Goal: Transaction & Acquisition: Purchase product/service

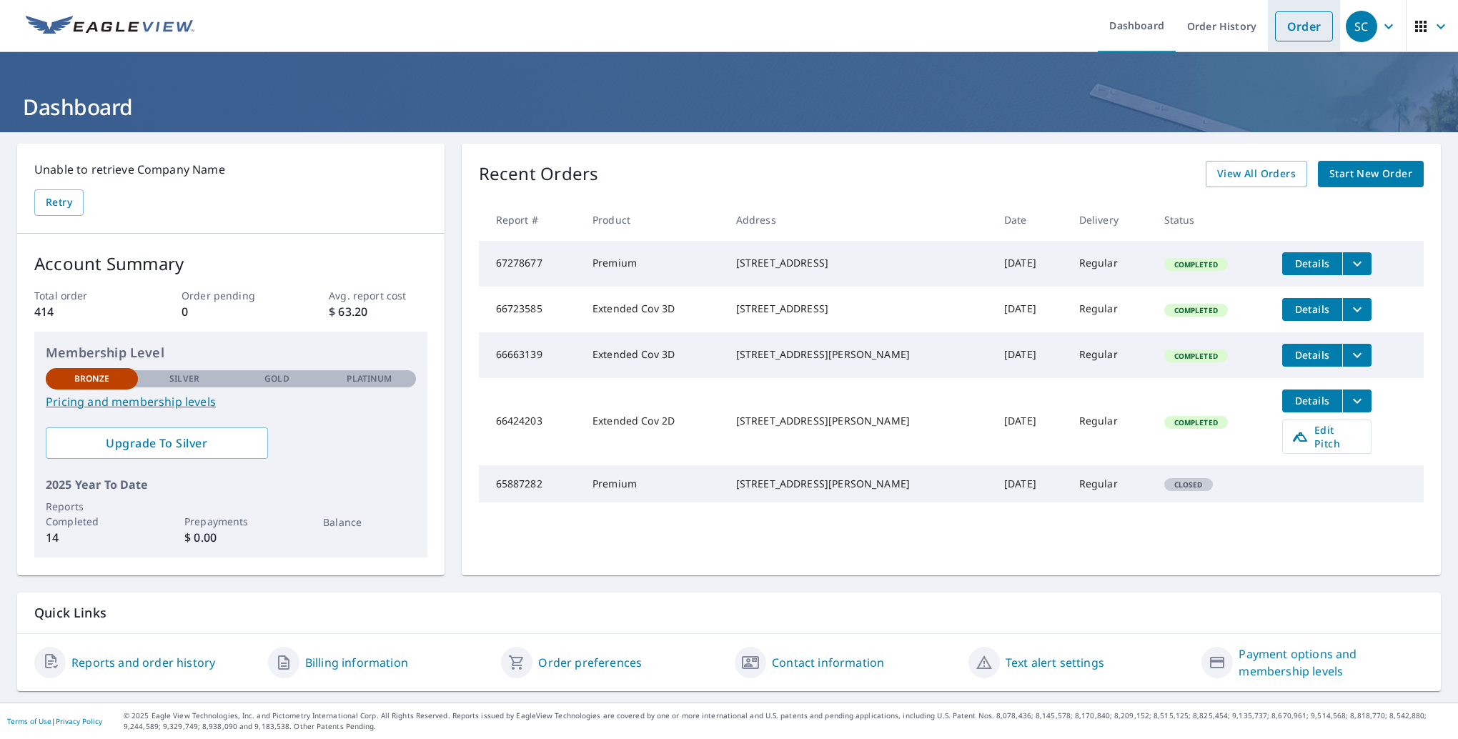
click at [1292, 27] on link "Order" at bounding box center [1304, 26] width 58 height 30
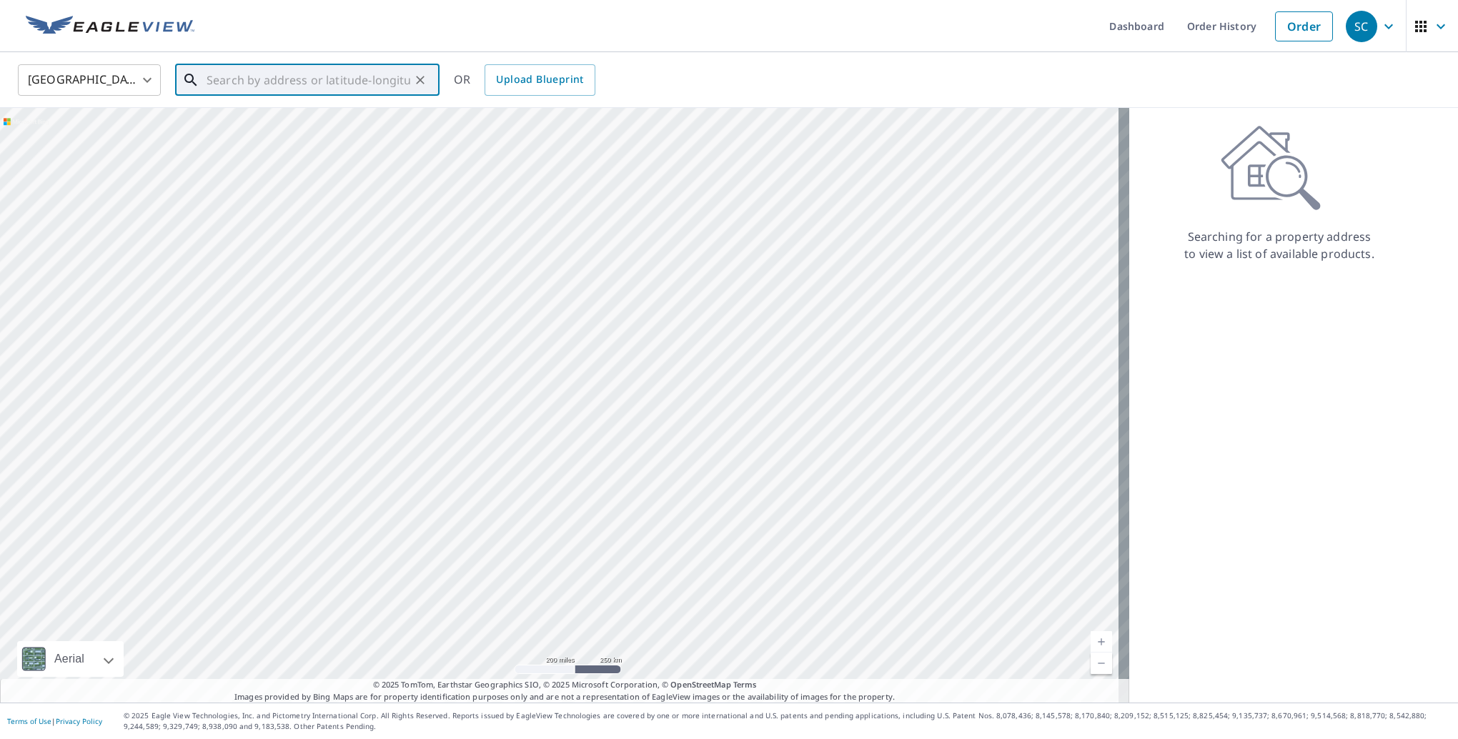
click at [266, 84] on input "text" at bounding box center [309, 80] width 204 height 40
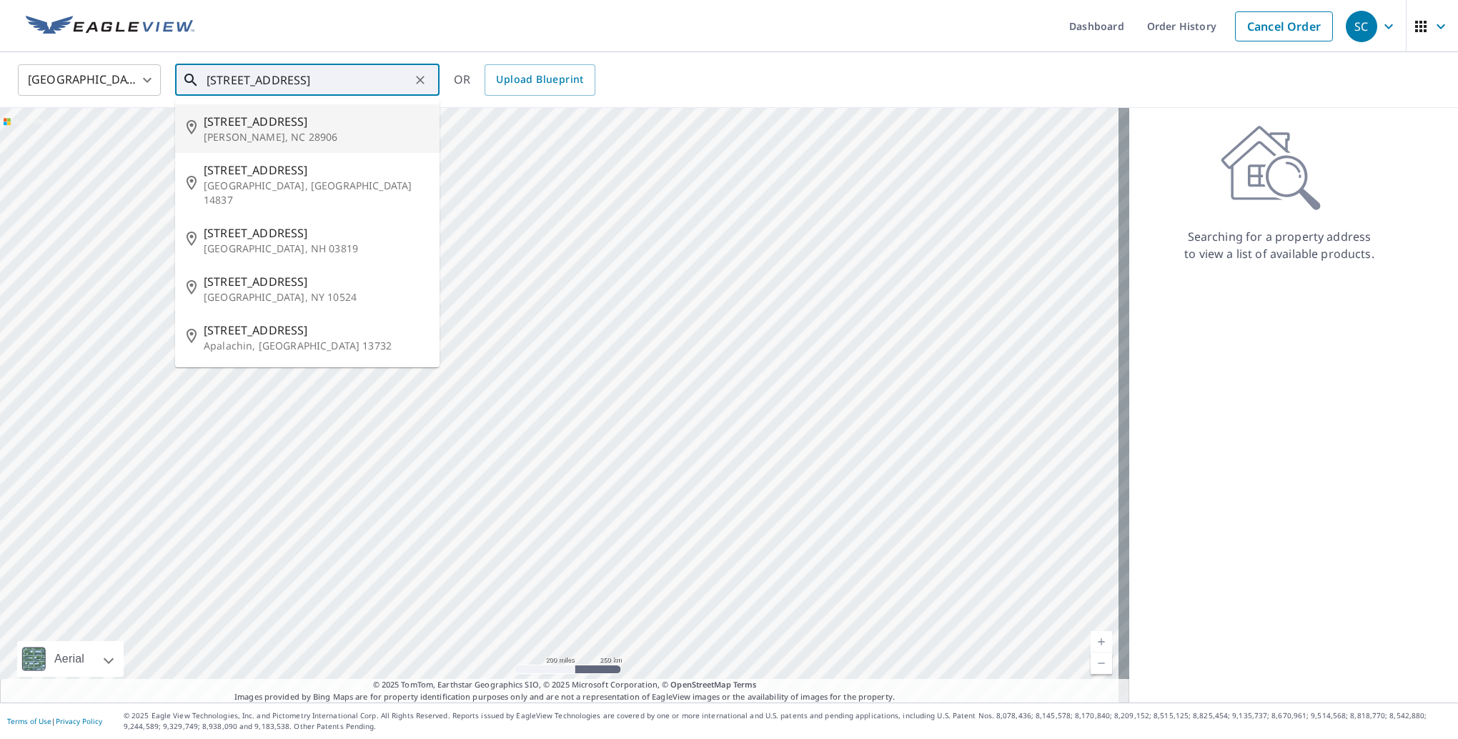
click at [254, 120] on span "[STREET_ADDRESS]" at bounding box center [316, 121] width 224 height 17
type input "[STREET_ADDRESS][PERSON_NAME]"
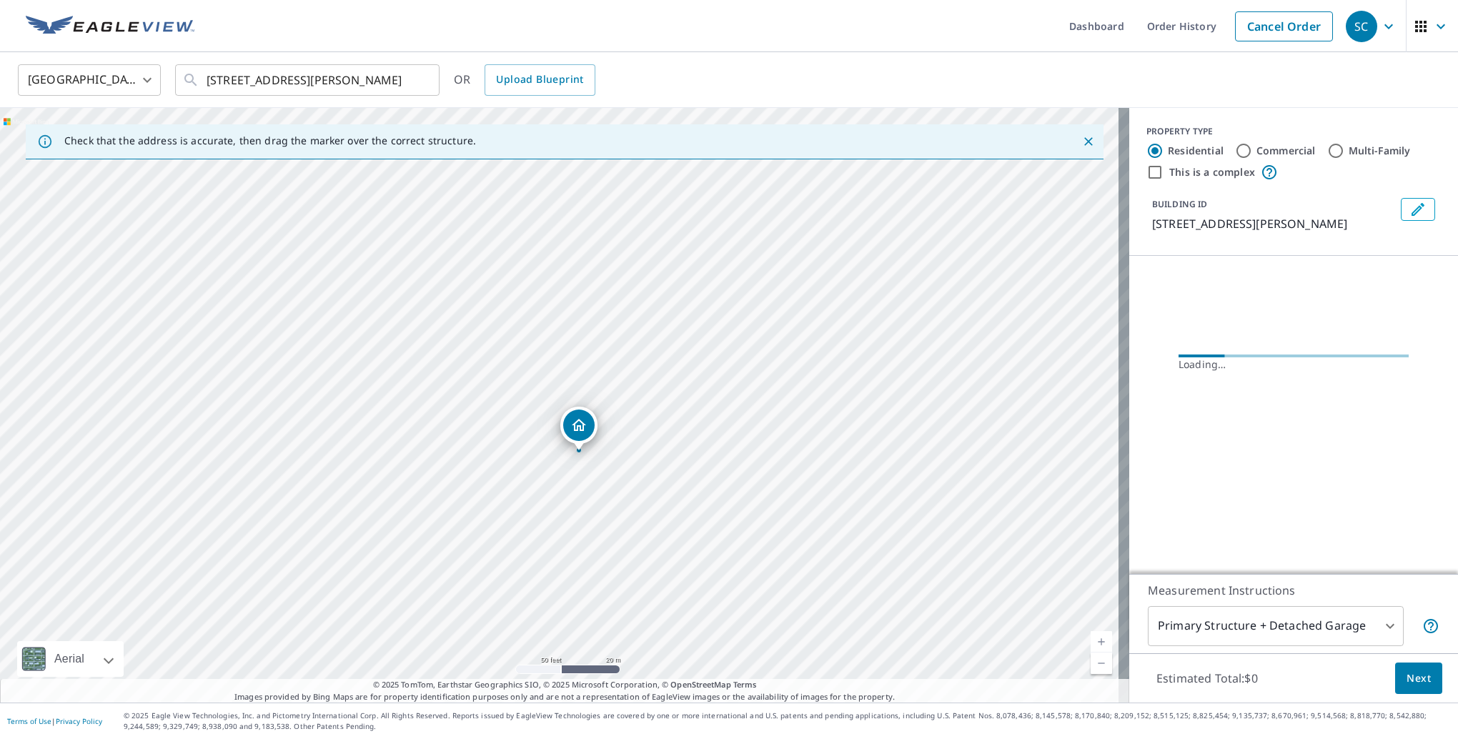
drag, startPoint x: 648, startPoint y: 313, endPoint x: 710, endPoint y: 588, distance: 282.0
click at [710, 588] on div "[STREET_ADDRESS][PERSON_NAME]" at bounding box center [564, 405] width 1129 height 595
click at [655, 517] on div "[STREET_ADDRESS][PERSON_NAME]" at bounding box center [564, 405] width 1129 height 595
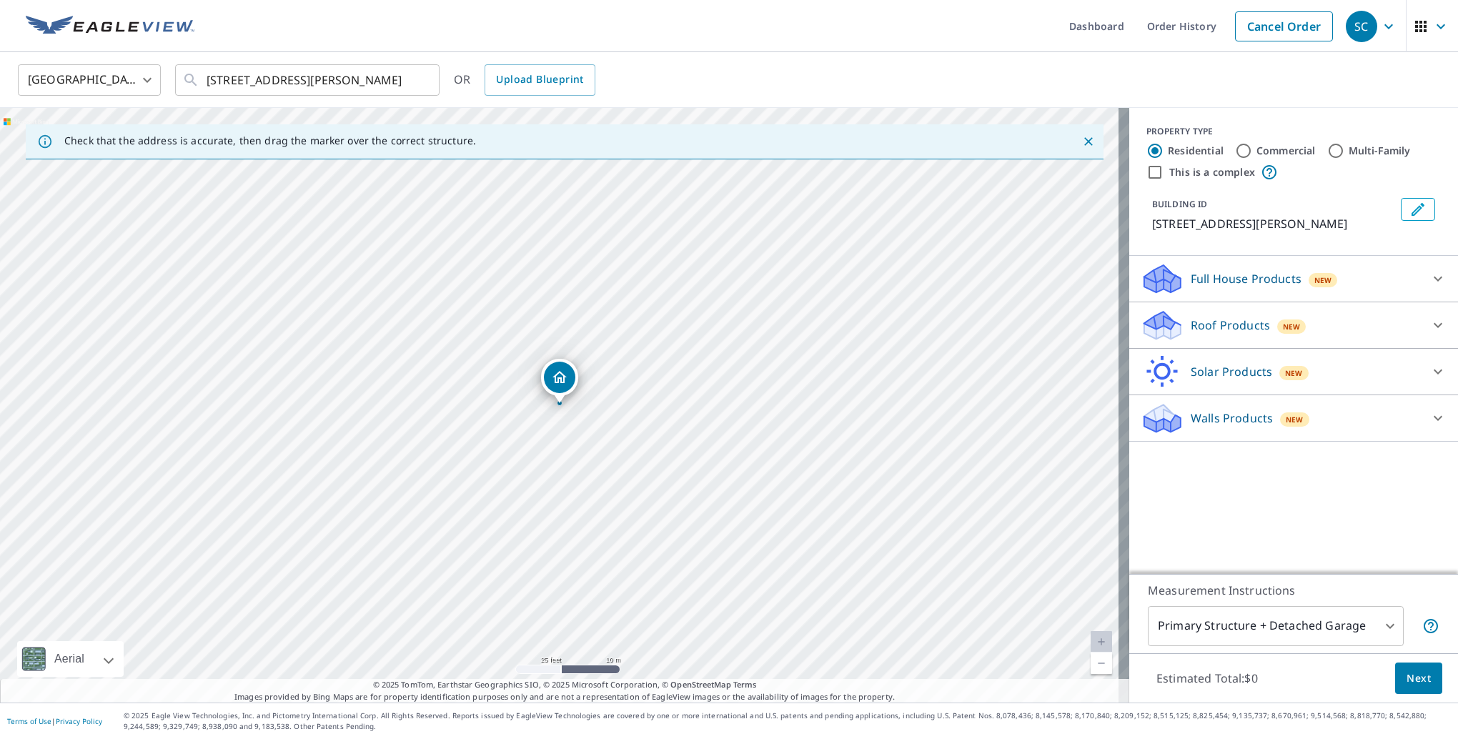
click at [1430, 279] on icon at bounding box center [1438, 278] width 17 height 17
click at [1434, 279] on icon at bounding box center [1438, 278] width 9 height 5
click at [1410, 679] on span "Next" at bounding box center [1419, 679] width 24 height 18
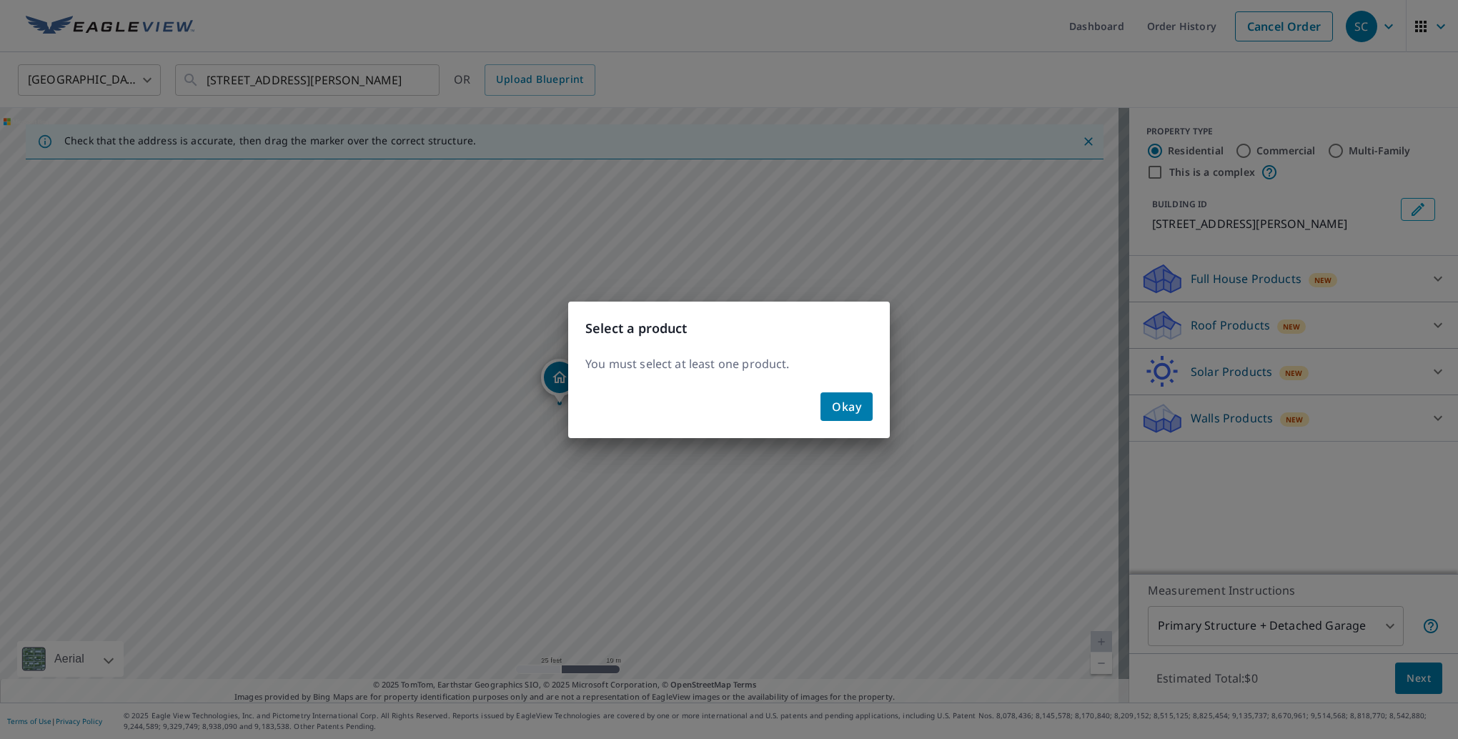
click at [857, 412] on span "Okay" at bounding box center [846, 407] width 29 height 20
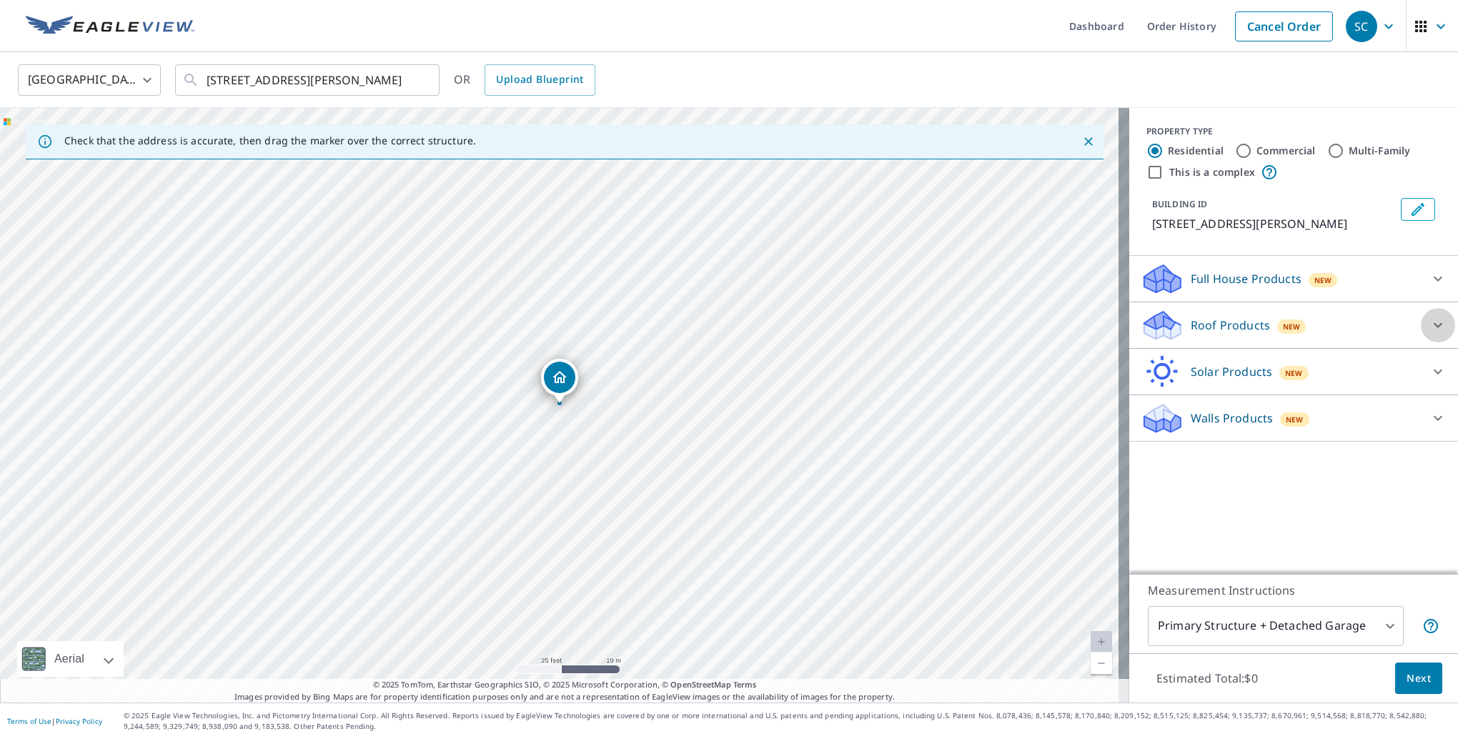
click at [1430, 325] on icon at bounding box center [1438, 325] width 17 height 17
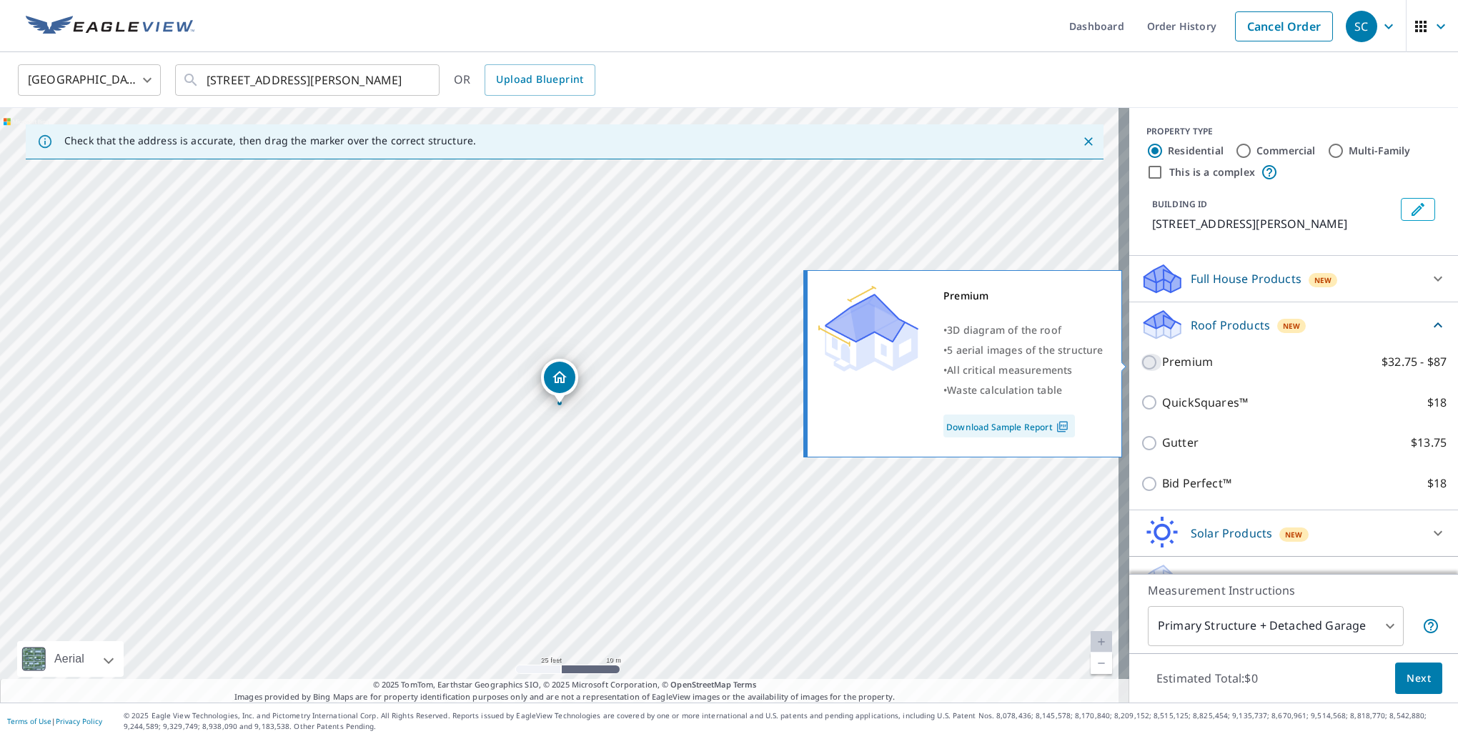
click at [1141, 358] on input "Premium $32.75 - $87" at bounding box center [1151, 362] width 21 height 17
checkbox input "true"
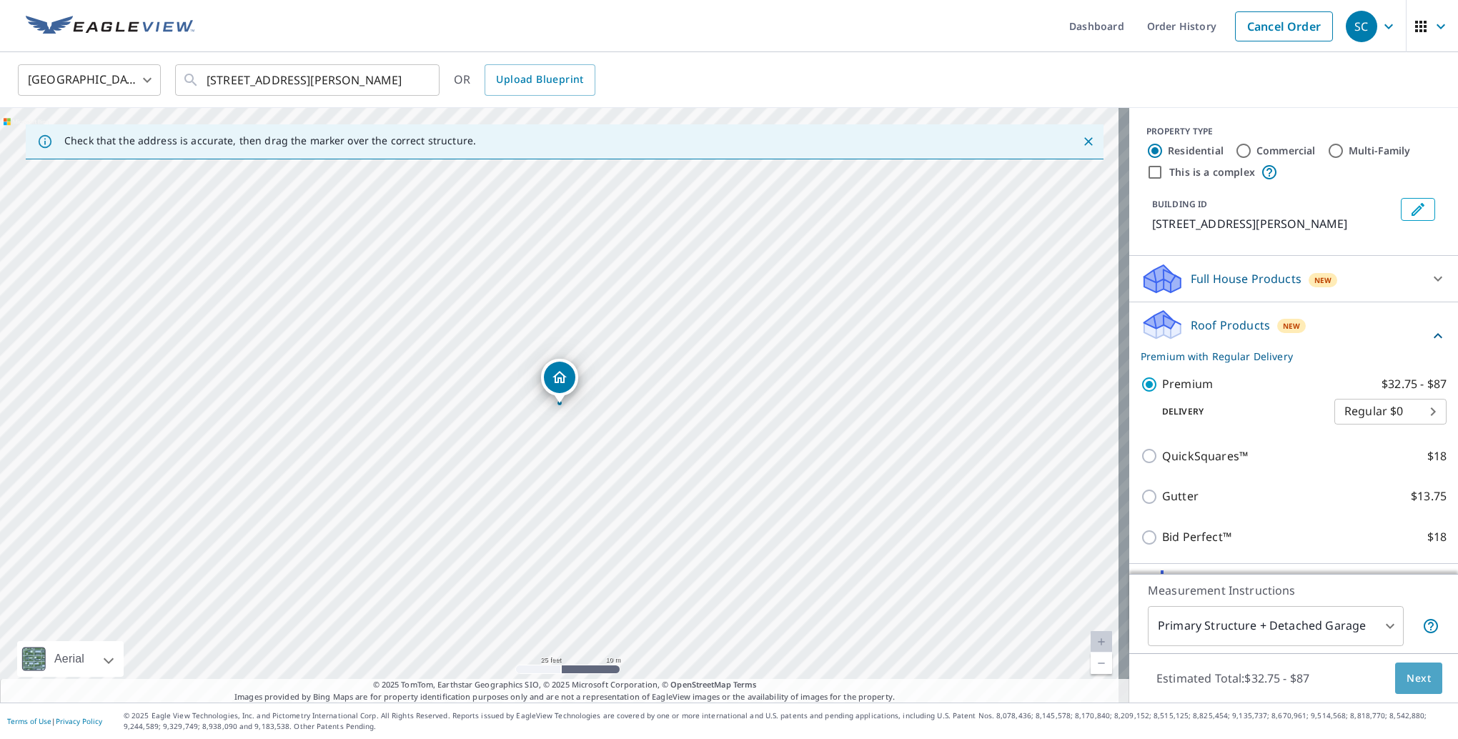
click at [1410, 685] on span "Next" at bounding box center [1419, 679] width 24 height 18
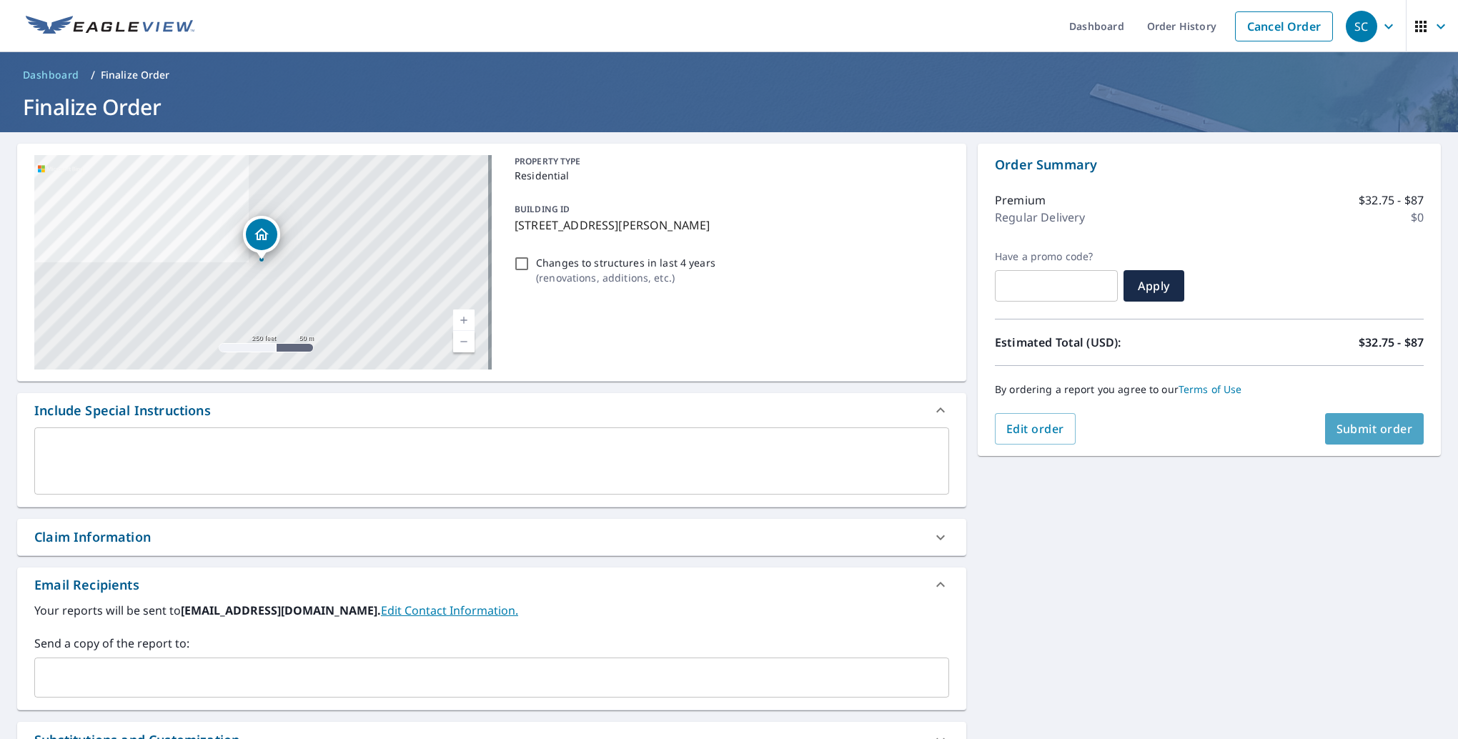
click at [1369, 437] on button "Submit order" at bounding box center [1374, 428] width 99 height 31
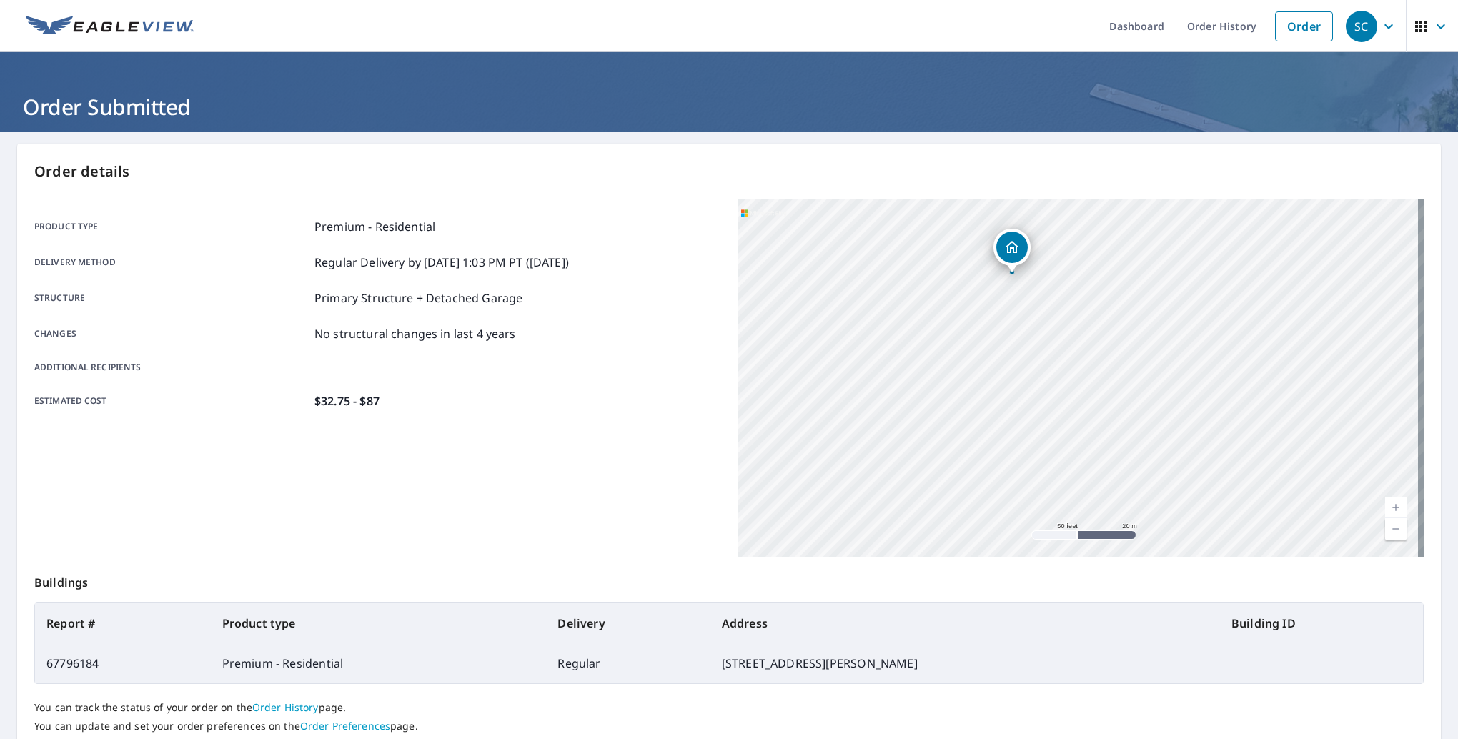
drag, startPoint x: 1007, startPoint y: 510, endPoint x: 960, endPoint y: 545, distance: 58.3
click at [961, 545] on div "[STREET_ADDRESS][PERSON_NAME]" at bounding box center [1081, 377] width 686 height 357
drag, startPoint x: 1016, startPoint y: 283, endPoint x: 1004, endPoint y: 482, distance: 199.8
click at [1004, 482] on div "[STREET_ADDRESS][PERSON_NAME]" at bounding box center [1081, 377] width 686 height 357
